Goal: Navigation & Orientation: Find specific page/section

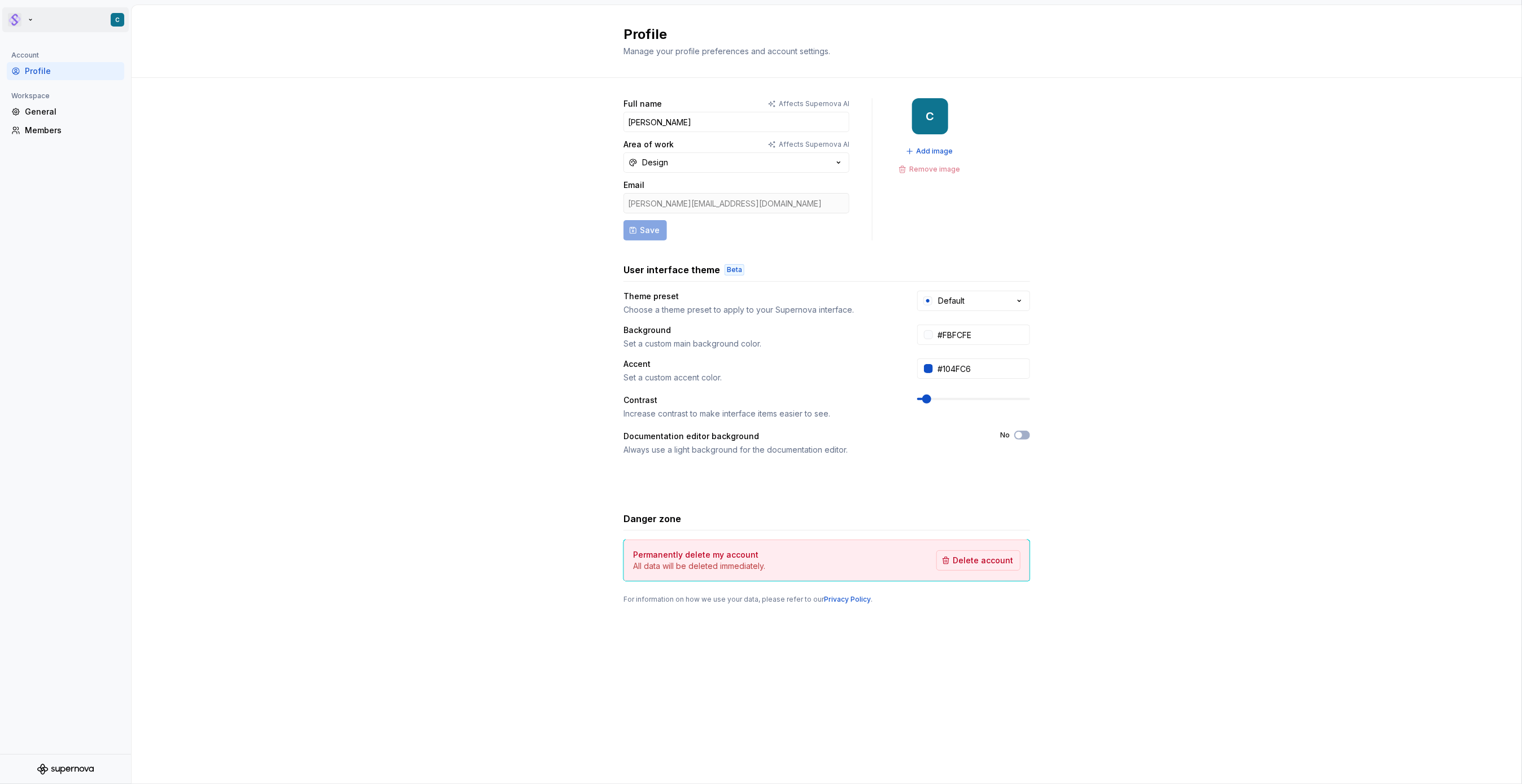
click at [13, 23] on html "C Account Profile Workspace General Members Profile Manage your profile prefere…" at bounding box center [761, 392] width 1522 height 784
click at [55, 58] on div "Pantheon" at bounding box center [85, 55] width 96 height 11
click at [221, 85] on div "Pantheon" at bounding box center [226, 87] width 73 height 11
click at [49, 113] on div "General" at bounding box center [72, 112] width 95 height 11
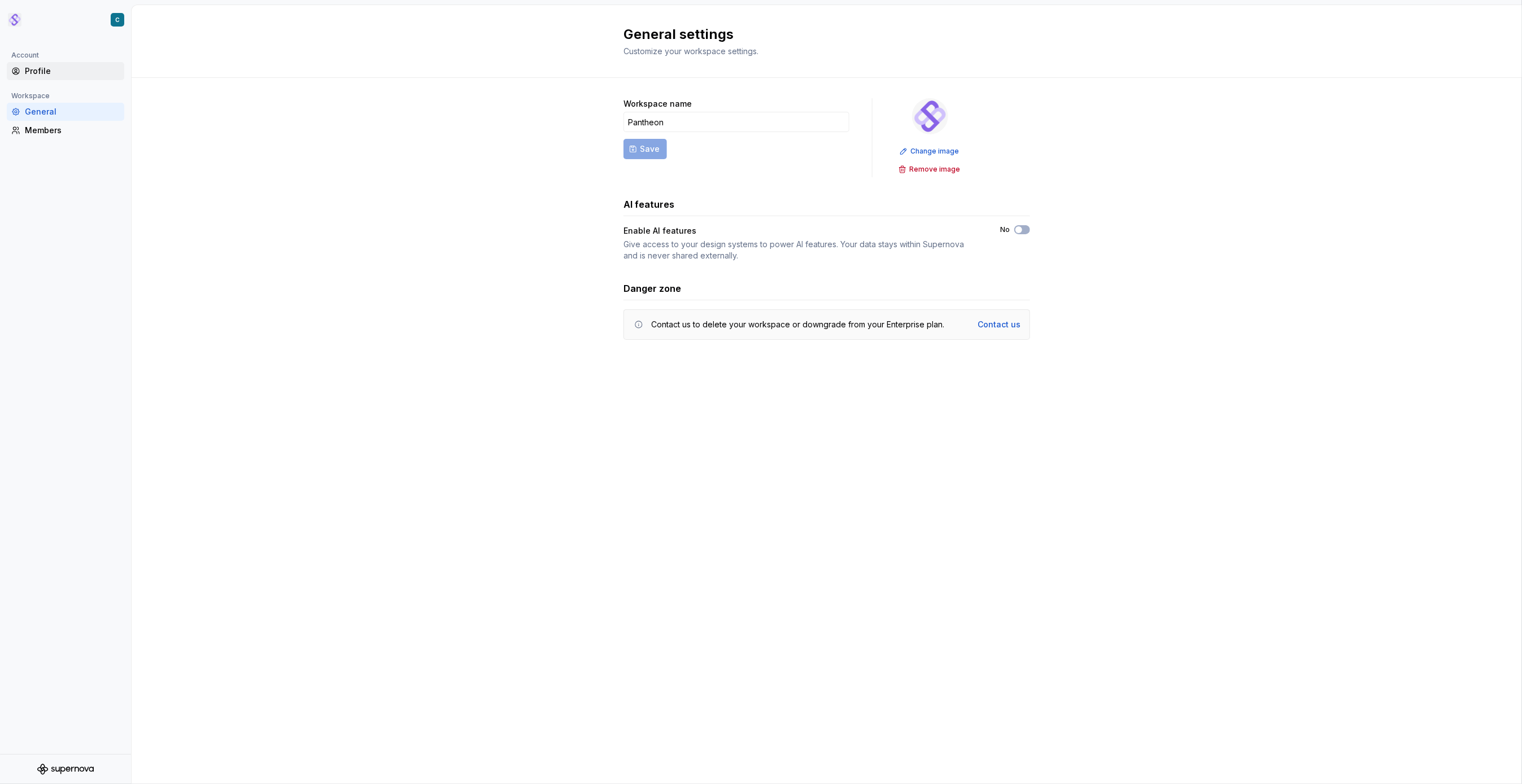
click at [36, 75] on div "Profile" at bounding box center [72, 71] width 95 height 11
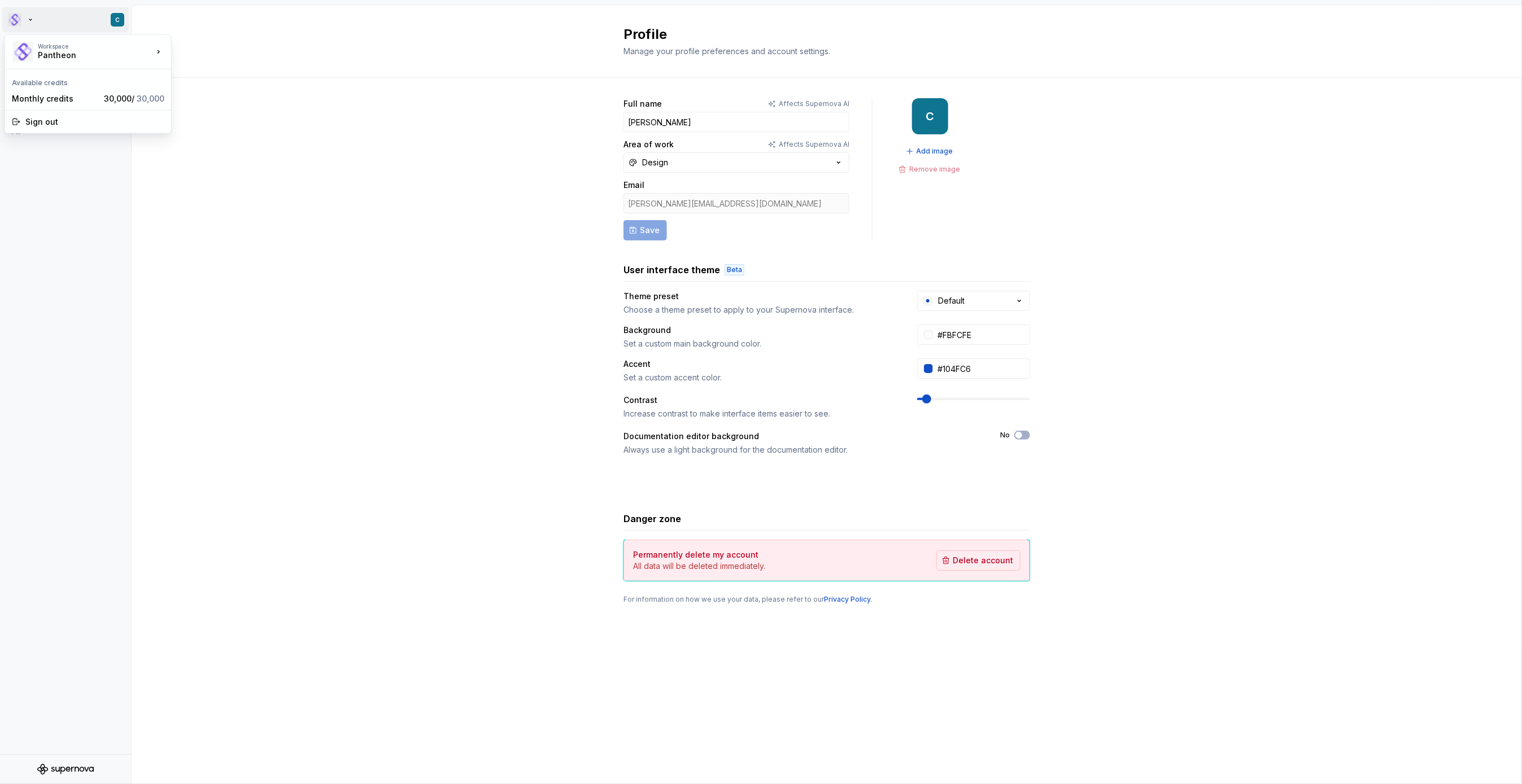
click at [13, 26] on html "C Account Profile Workspace General Members Profile Manage your profile prefere…" at bounding box center [761, 392] width 1522 height 784
click at [45, 57] on div "Pantheon" at bounding box center [85, 55] width 96 height 11
click at [195, 72] on div "Design Library" at bounding box center [226, 67] width 73 height 11
